Goal: Information Seeking & Learning: Learn about a topic

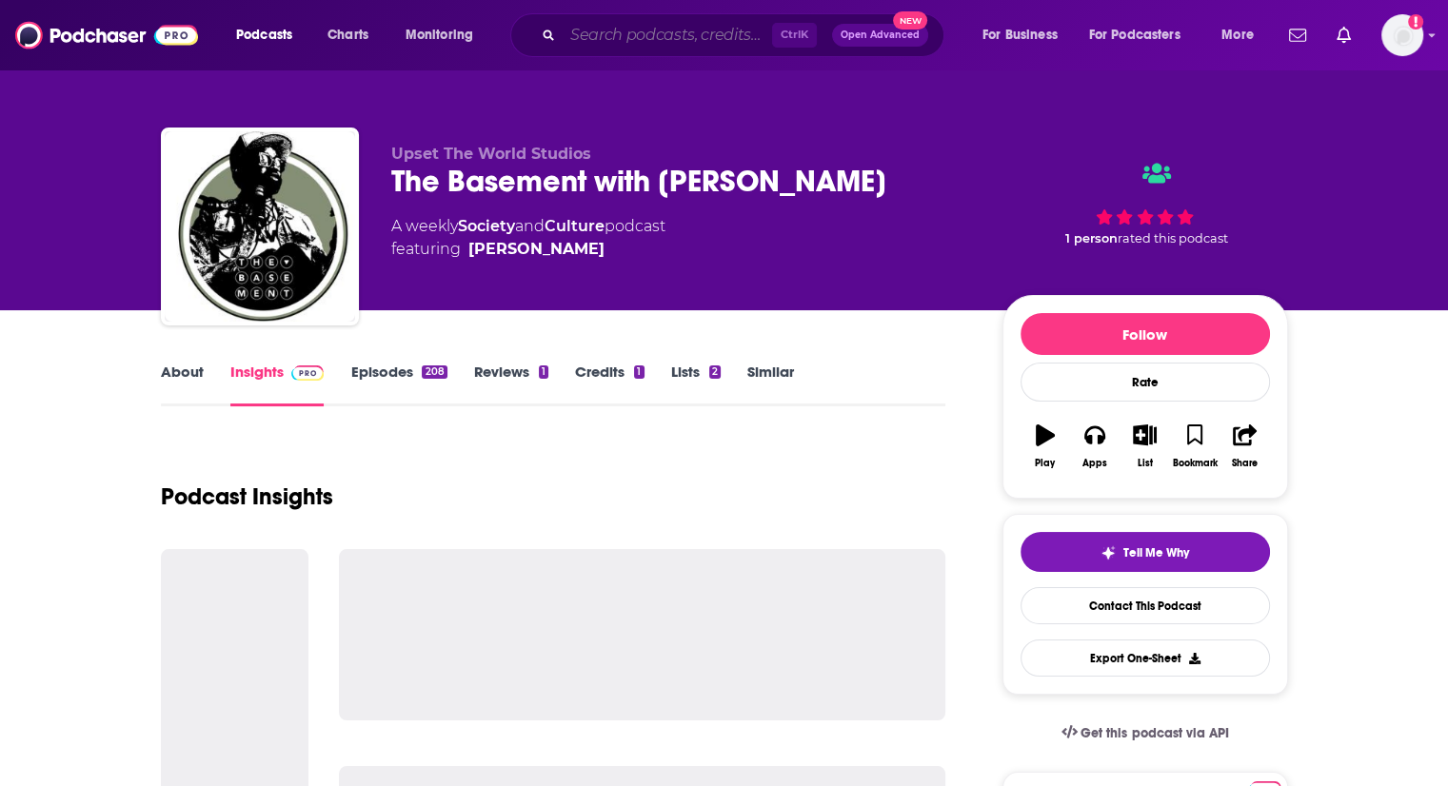
click at [704, 34] on input "Search podcasts, credits, & more..." at bounding box center [667, 35] width 209 height 30
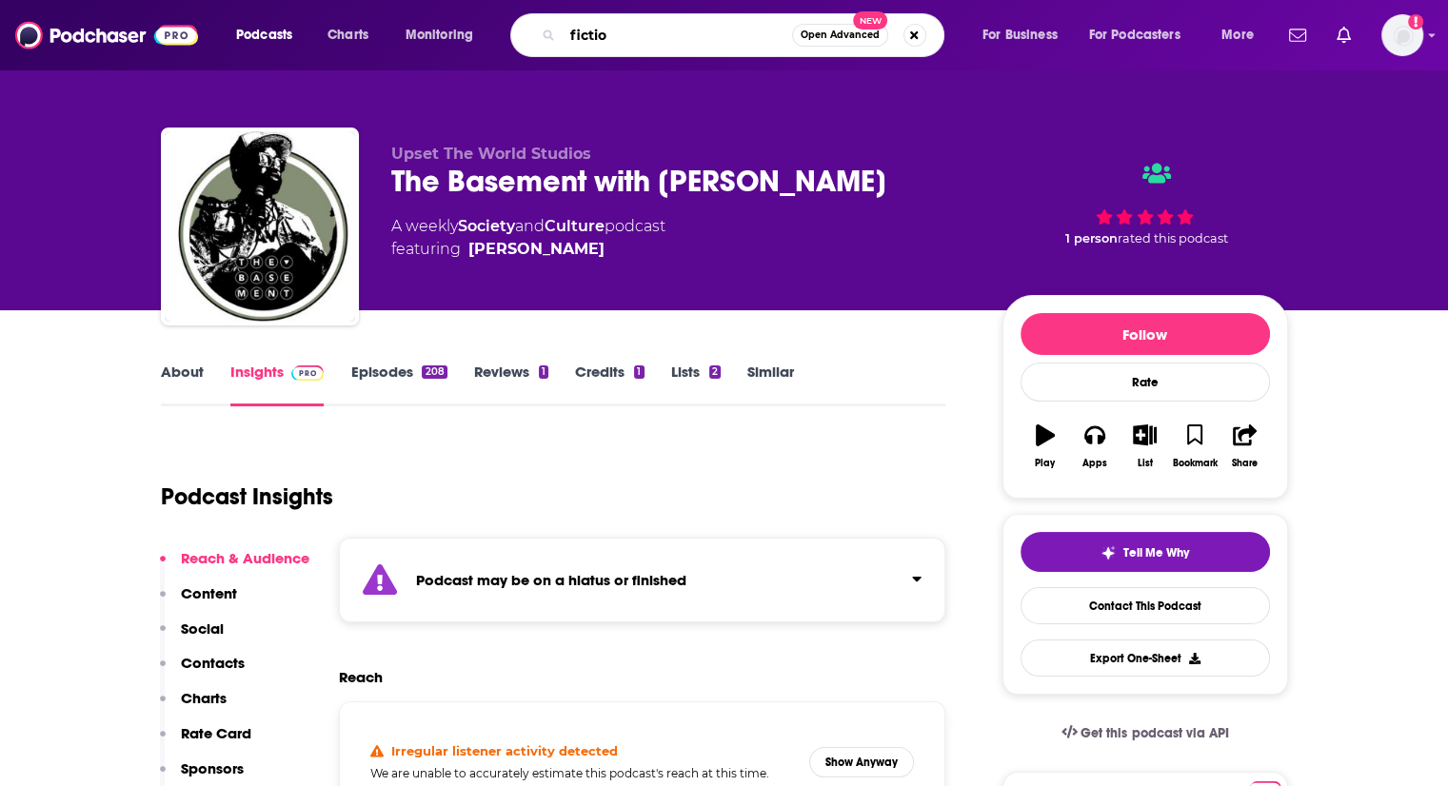
type input "fiction"
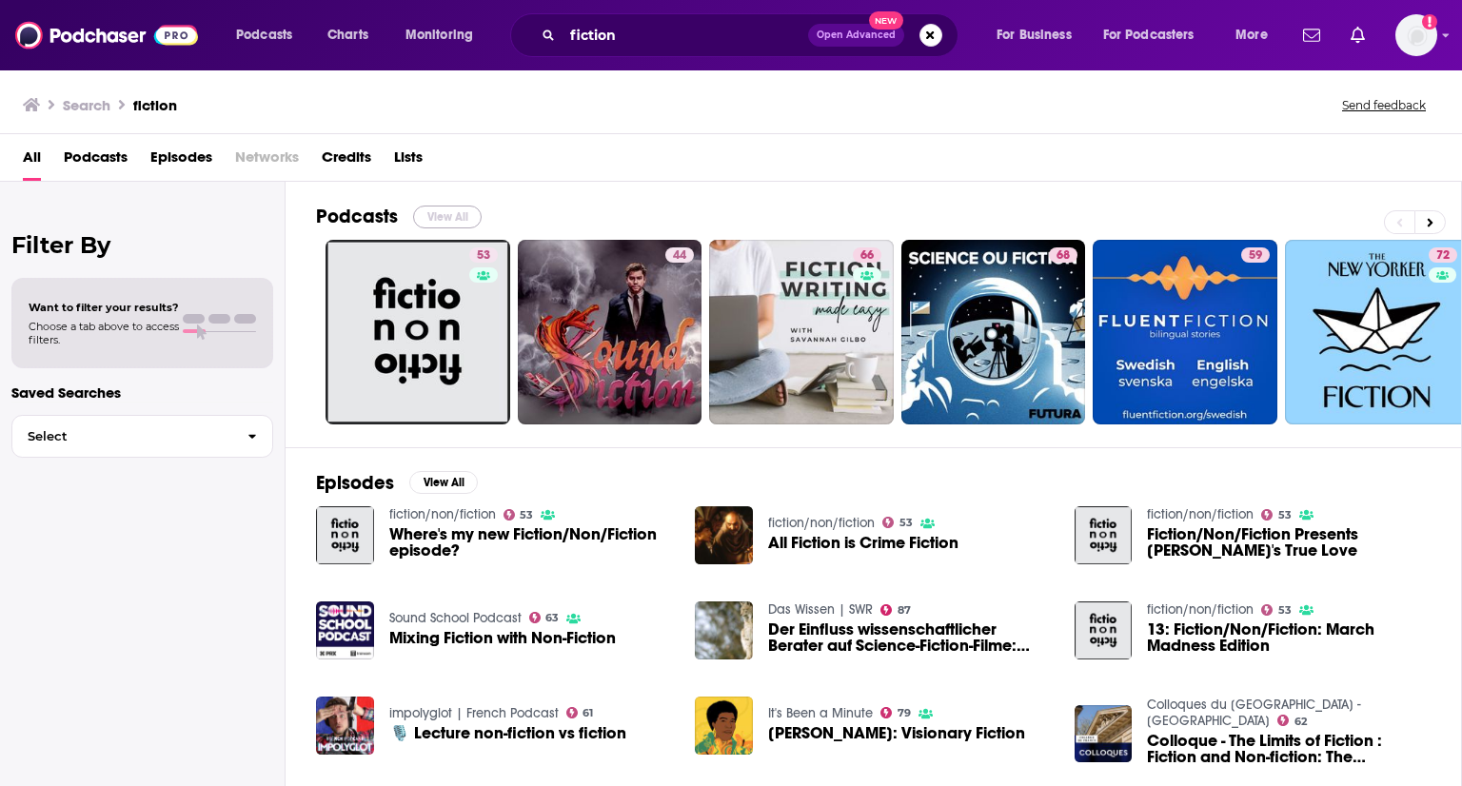
click at [448, 216] on button "View All" at bounding box center [447, 217] width 69 height 23
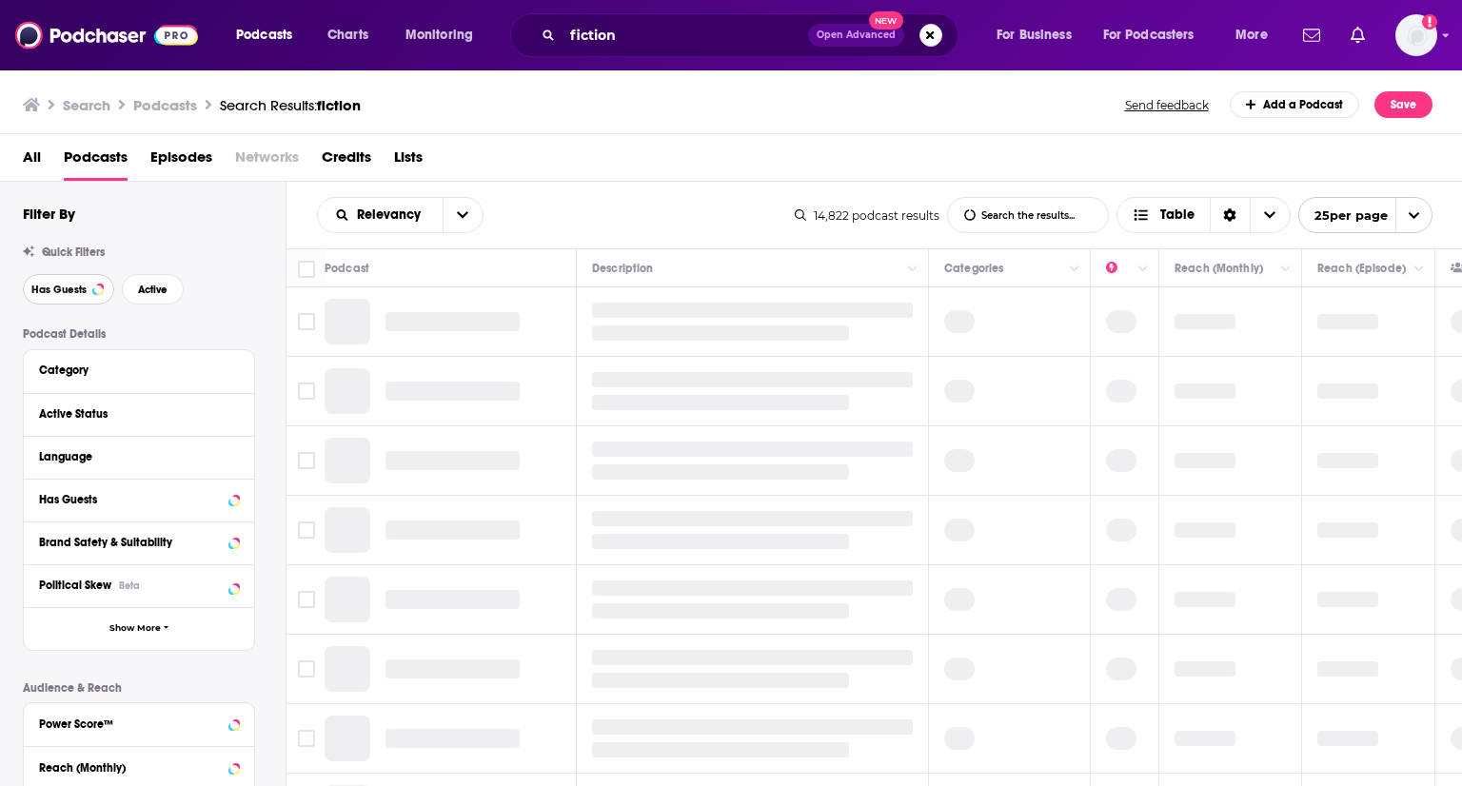
click at [72, 290] on span "Has Guests" at bounding box center [58, 290] width 55 height 10
click at [173, 284] on button "Active" at bounding box center [153, 289] width 62 height 30
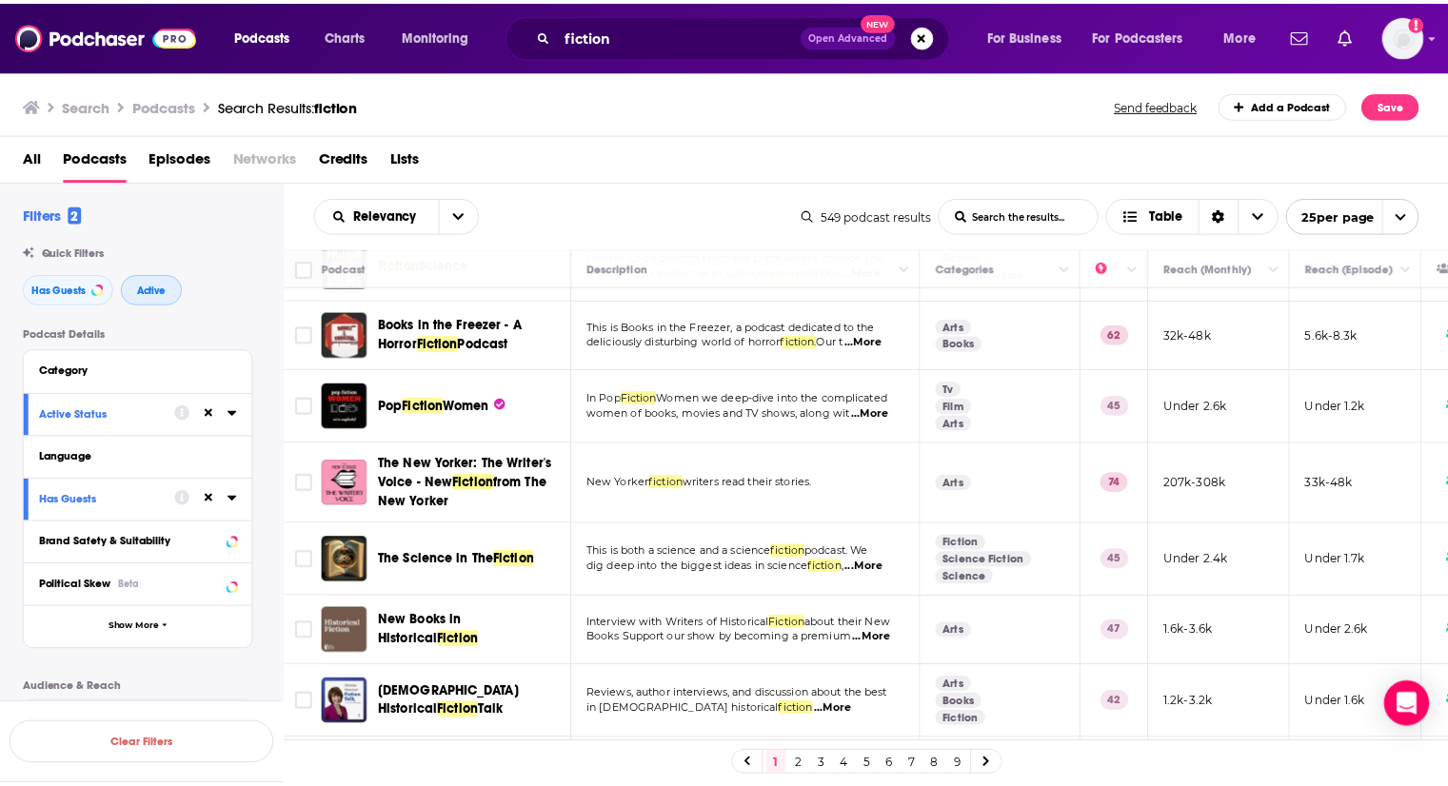
scroll to position [857, 0]
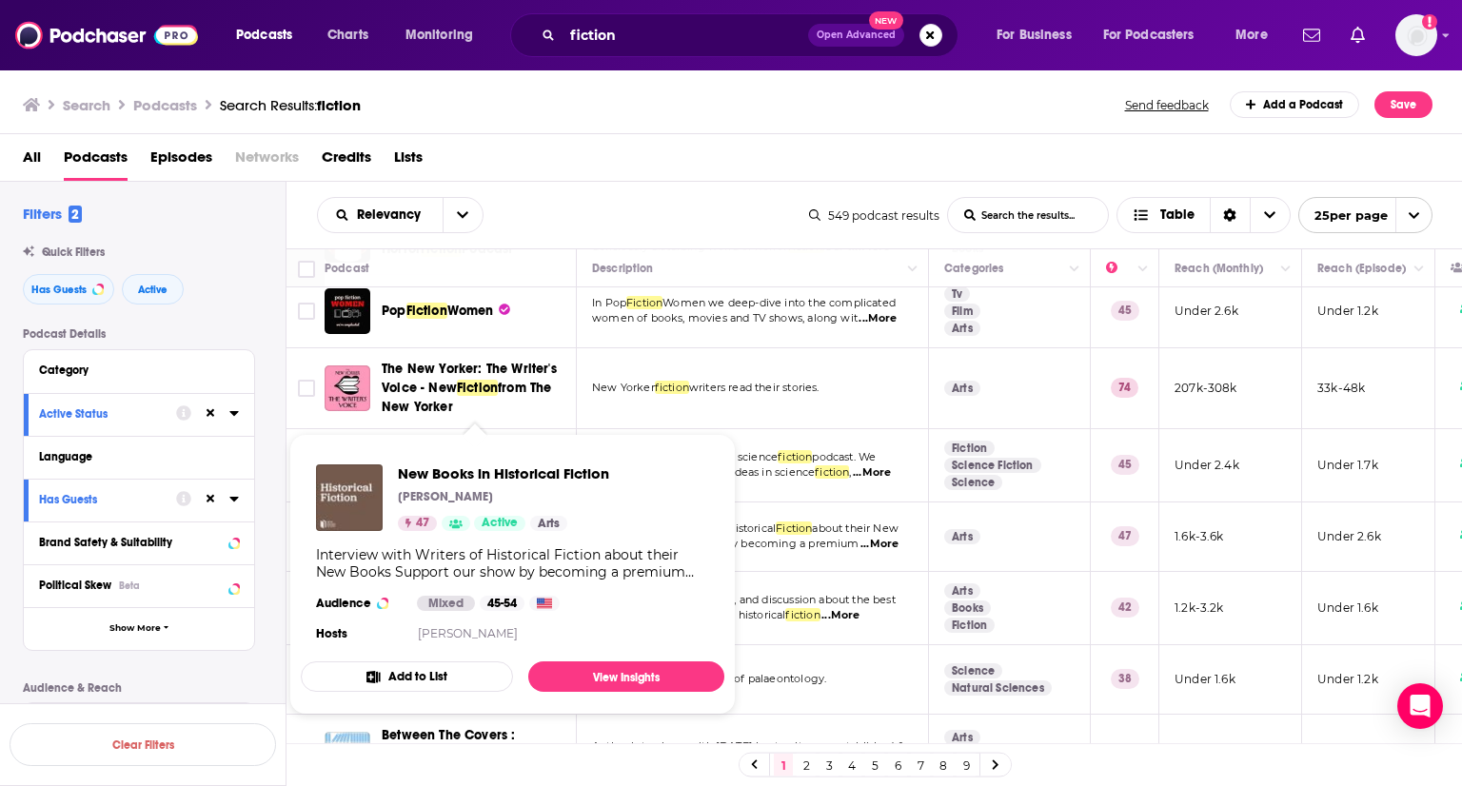
click at [487, 497] on div "[PERSON_NAME]" at bounding box center [503, 496] width 211 height 15
click at [603, 674] on link "View Insights" at bounding box center [626, 677] width 196 height 30
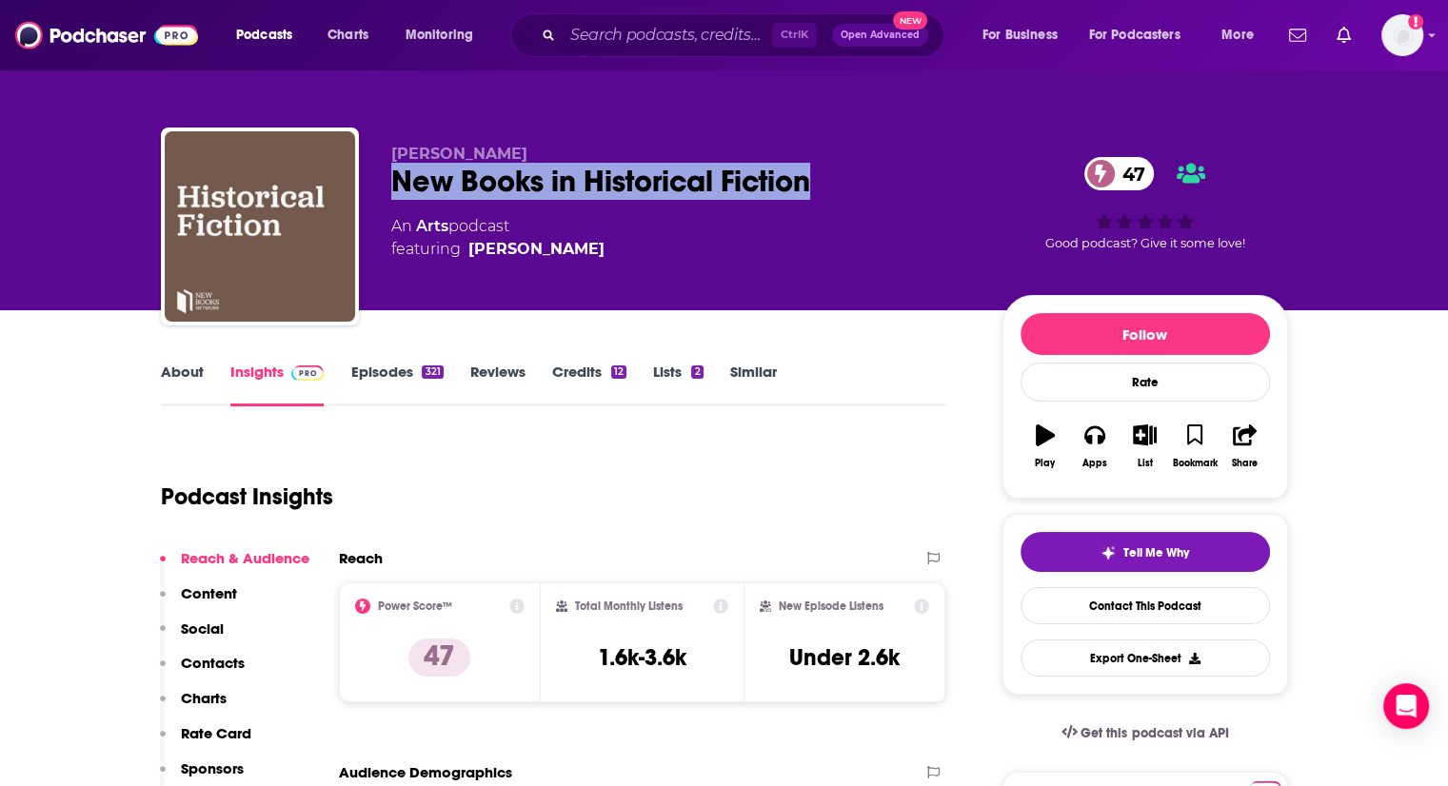
drag, startPoint x: 849, startPoint y: 197, endPoint x: 436, endPoint y: 188, distance: 413.3
click at [393, 191] on div "New Books in Historical Fiction 47" at bounding box center [681, 181] width 581 height 37
copy h2 "New Books in Historical Fiction"
